Goal: Find specific page/section: Find specific page/section

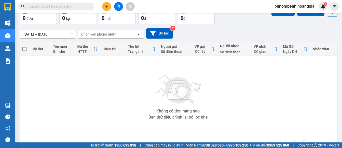
scroll to position [43, 0]
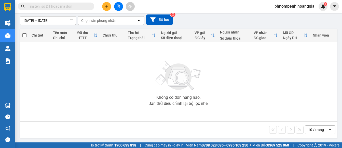
click at [63, 8] on input "text" at bounding box center [58, 7] width 60 height 6
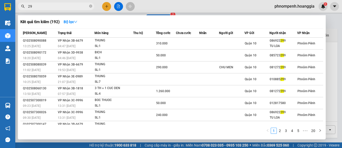
type input "2"
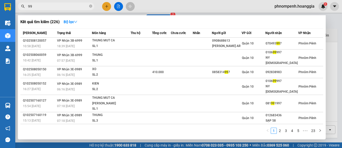
type input "9"
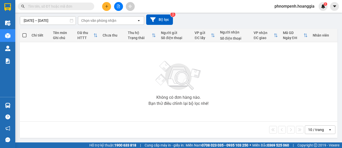
type input "5"
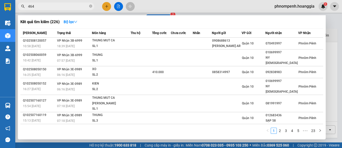
type input "4645"
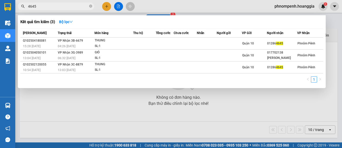
drag, startPoint x: 91, startPoint y: 5, endPoint x: 90, endPoint y: 0, distance: 5.2
click at [92, 5] on icon "close-circle" at bounding box center [90, 6] width 3 height 3
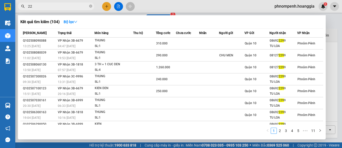
type input "2"
type input "368"
